Goal: Obtain resource: Download file/media

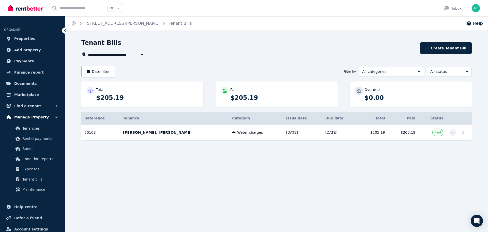
click at [25, 118] on span "Manage Property" at bounding box center [31, 117] width 35 height 6
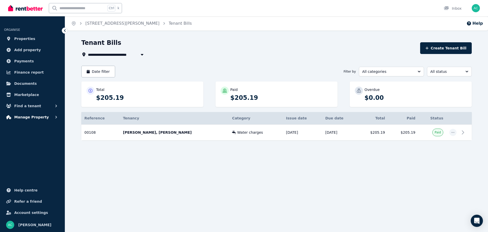
click at [56, 117] on icon "button" at bounding box center [56, 116] width 5 height 5
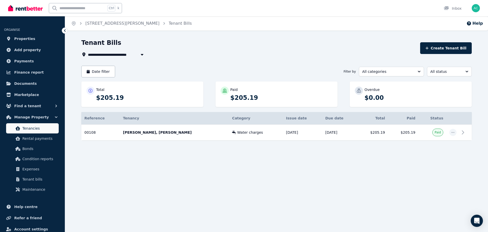
click at [32, 126] on span "Tenancies" at bounding box center [39, 128] width 34 height 6
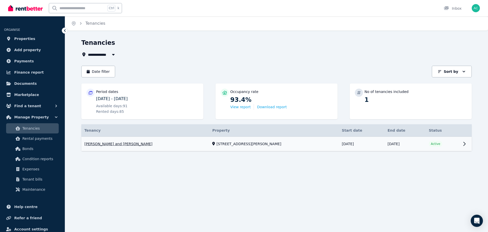
click at [111, 145] on link "View property details" at bounding box center [276, 144] width 391 height 14
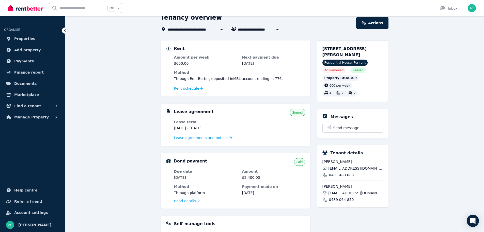
scroll to position [25, 0]
click at [198, 138] on span "Lease agreements and notices" at bounding box center [201, 137] width 55 height 5
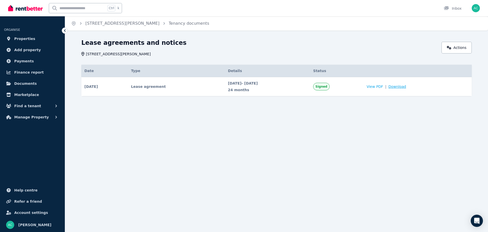
click at [406, 86] on span "Download" at bounding box center [397, 86] width 18 height 5
